Goal: Task Accomplishment & Management: Complete application form

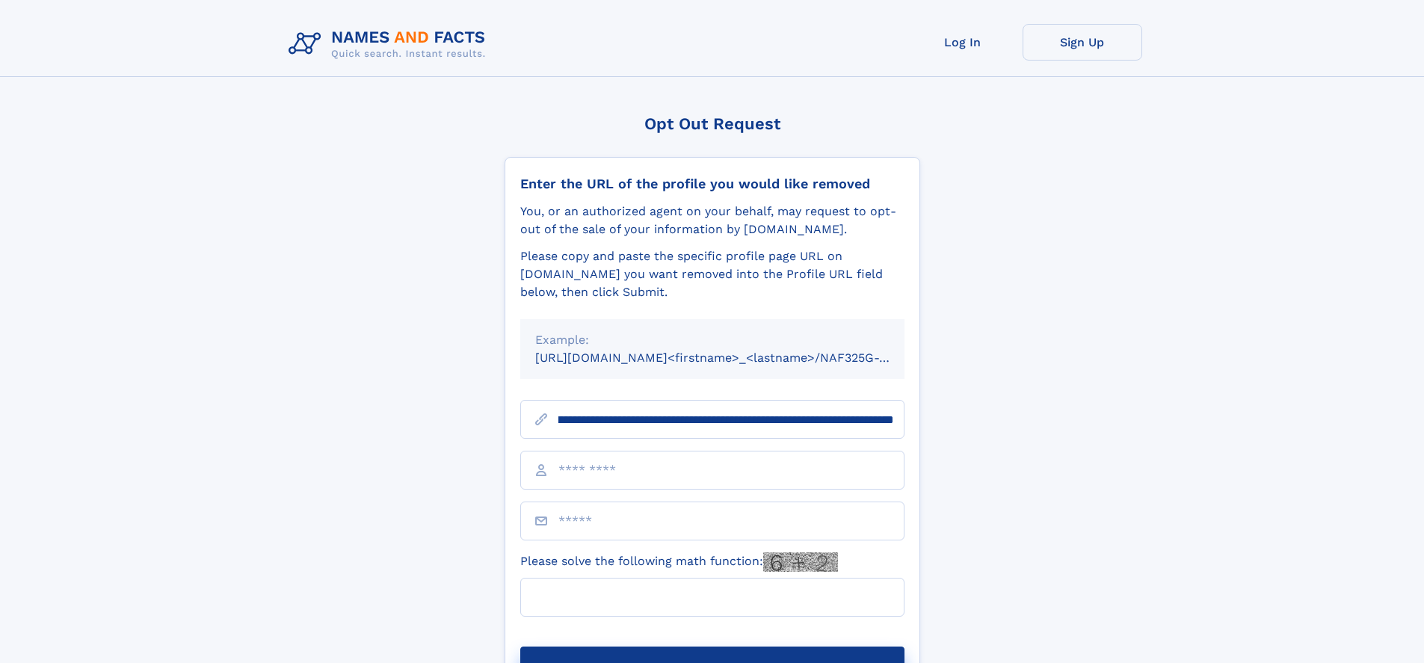
scroll to position [0, 200]
type input "**********"
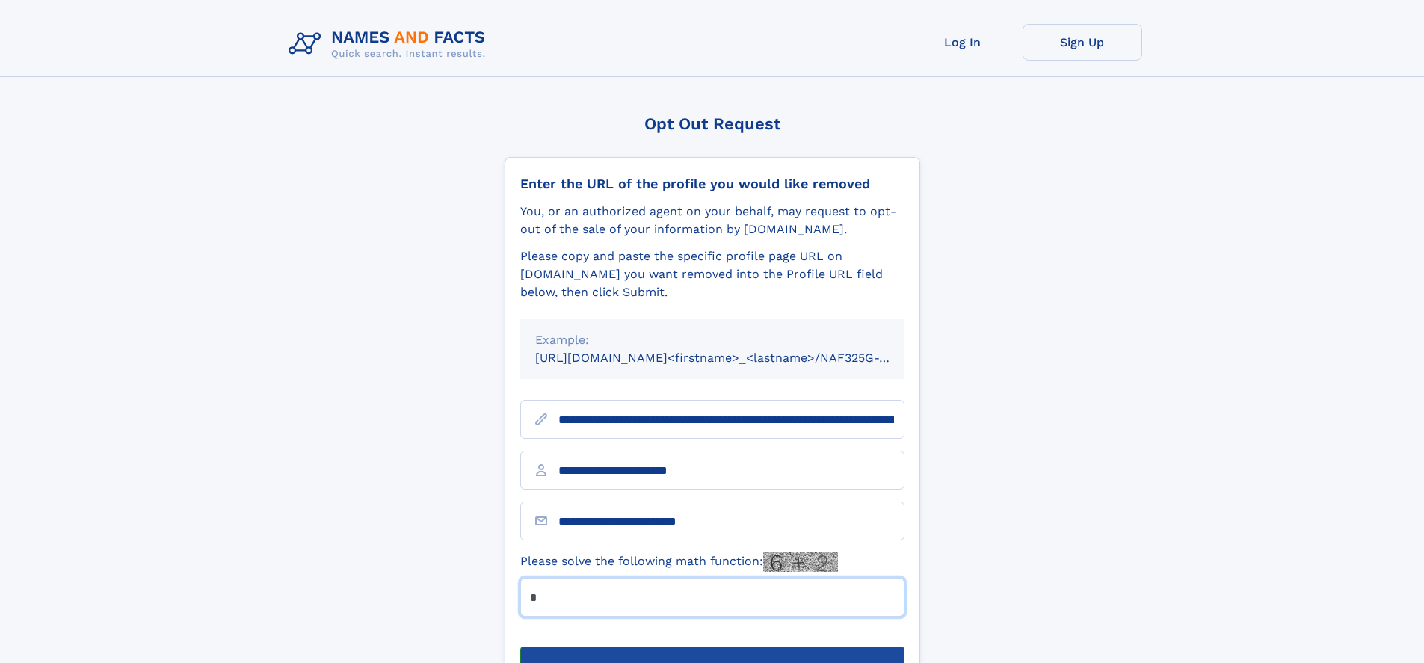
type input "*"
click at [712, 646] on button "Submit Opt Out Request" at bounding box center [712, 670] width 384 height 48
